Goal: Go to known website: Access a specific website the user already knows

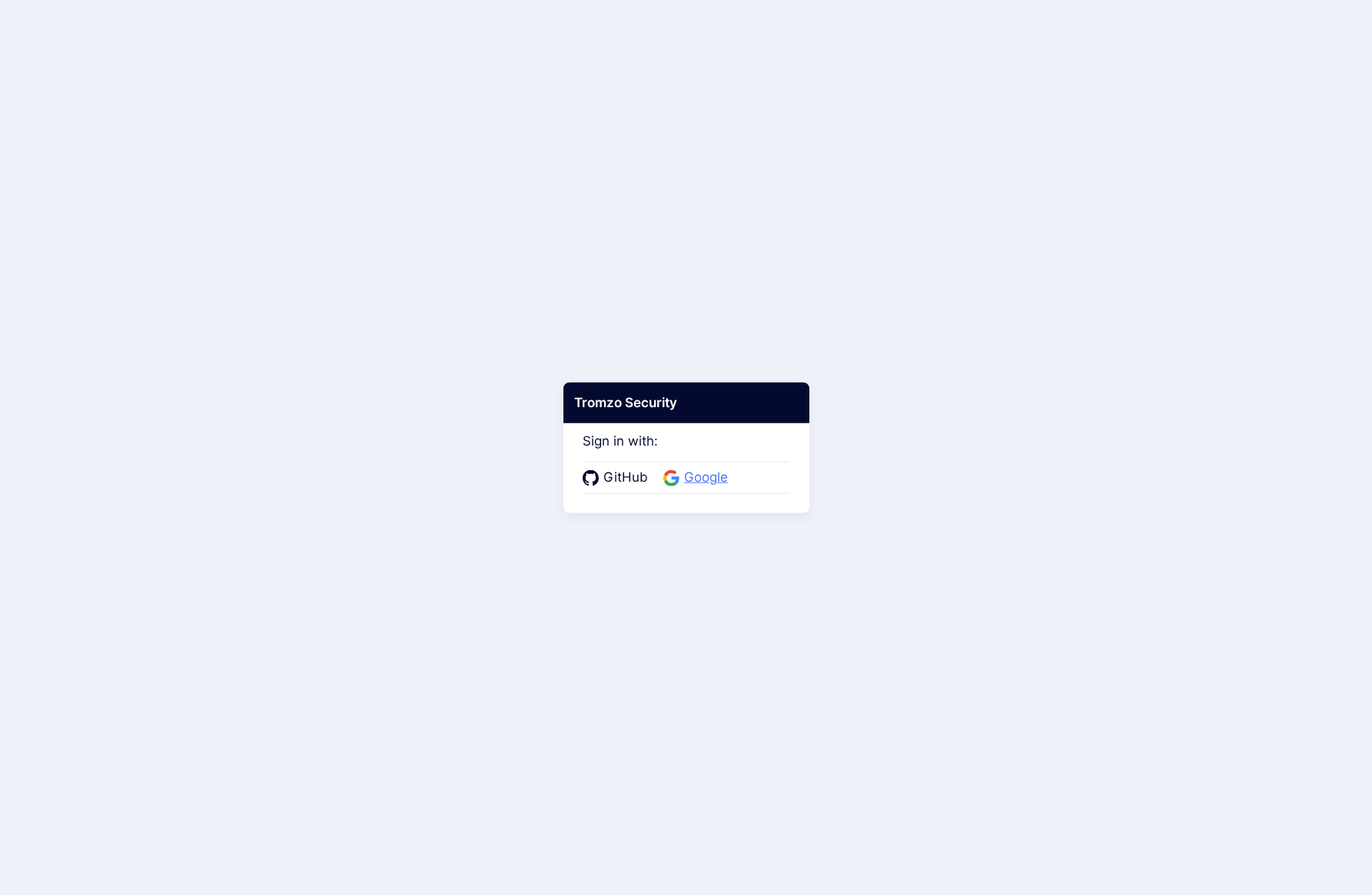
click at [696, 479] on span "Google" at bounding box center [706, 477] width 53 height 20
